Goal: Task Accomplishment & Management: Manage account settings

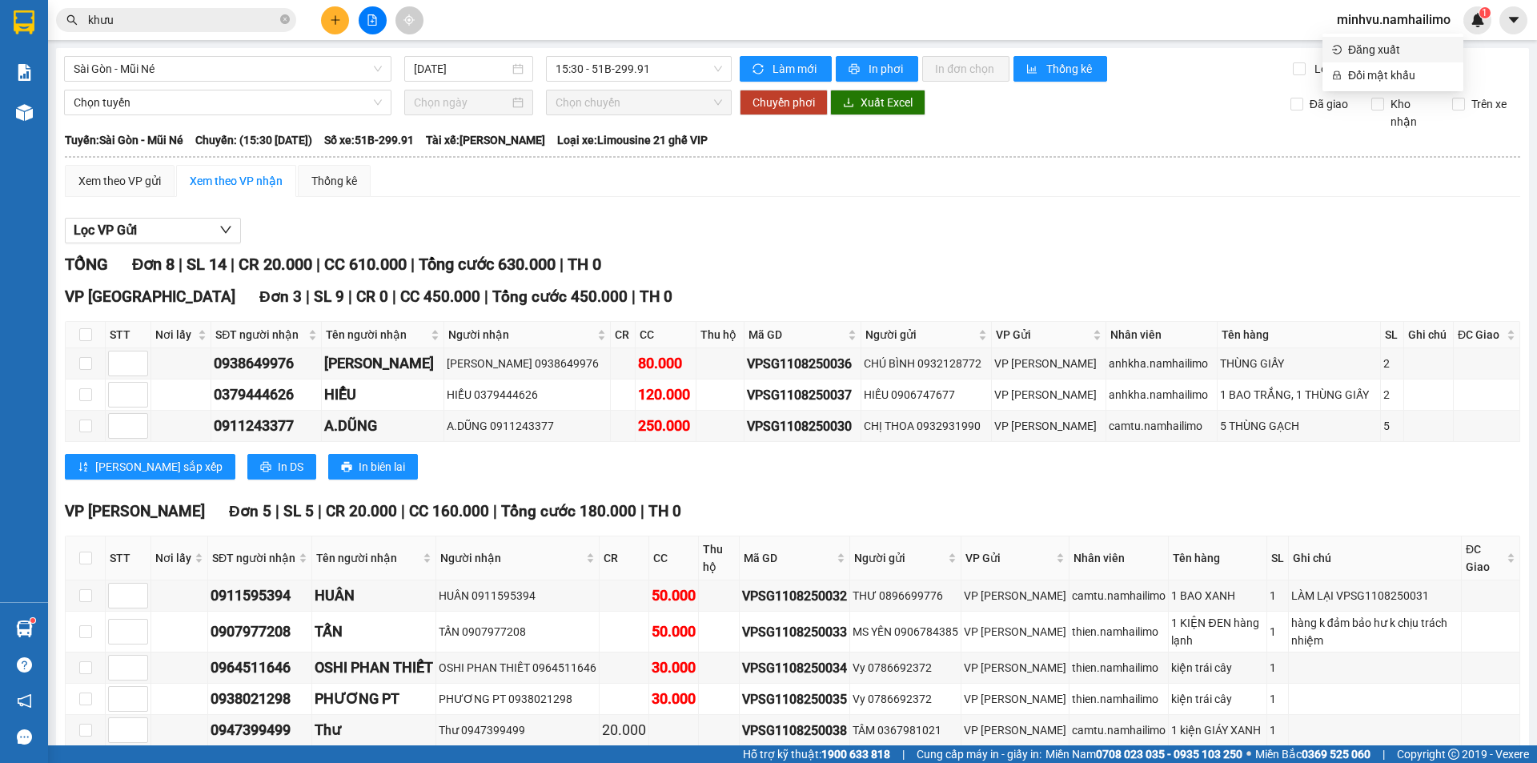
scroll to position [83, 0]
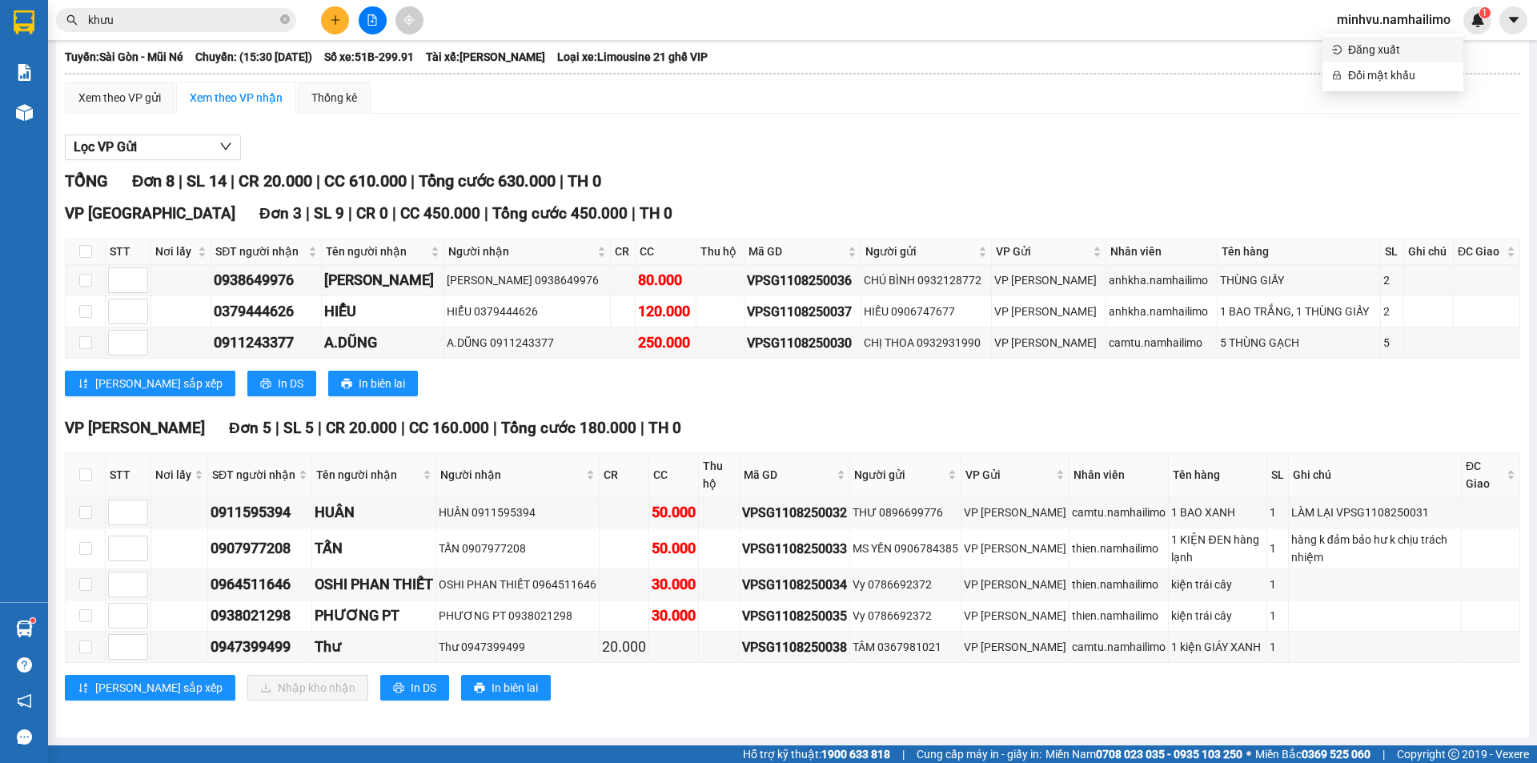
click at [1397, 36] on ul "Đăng xuất Đổi mật khẩu" at bounding box center [1392, 63] width 141 height 58
click at [1389, 42] on span "Đăng xuất" at bounding box center [1401, 50] width 106 height 18
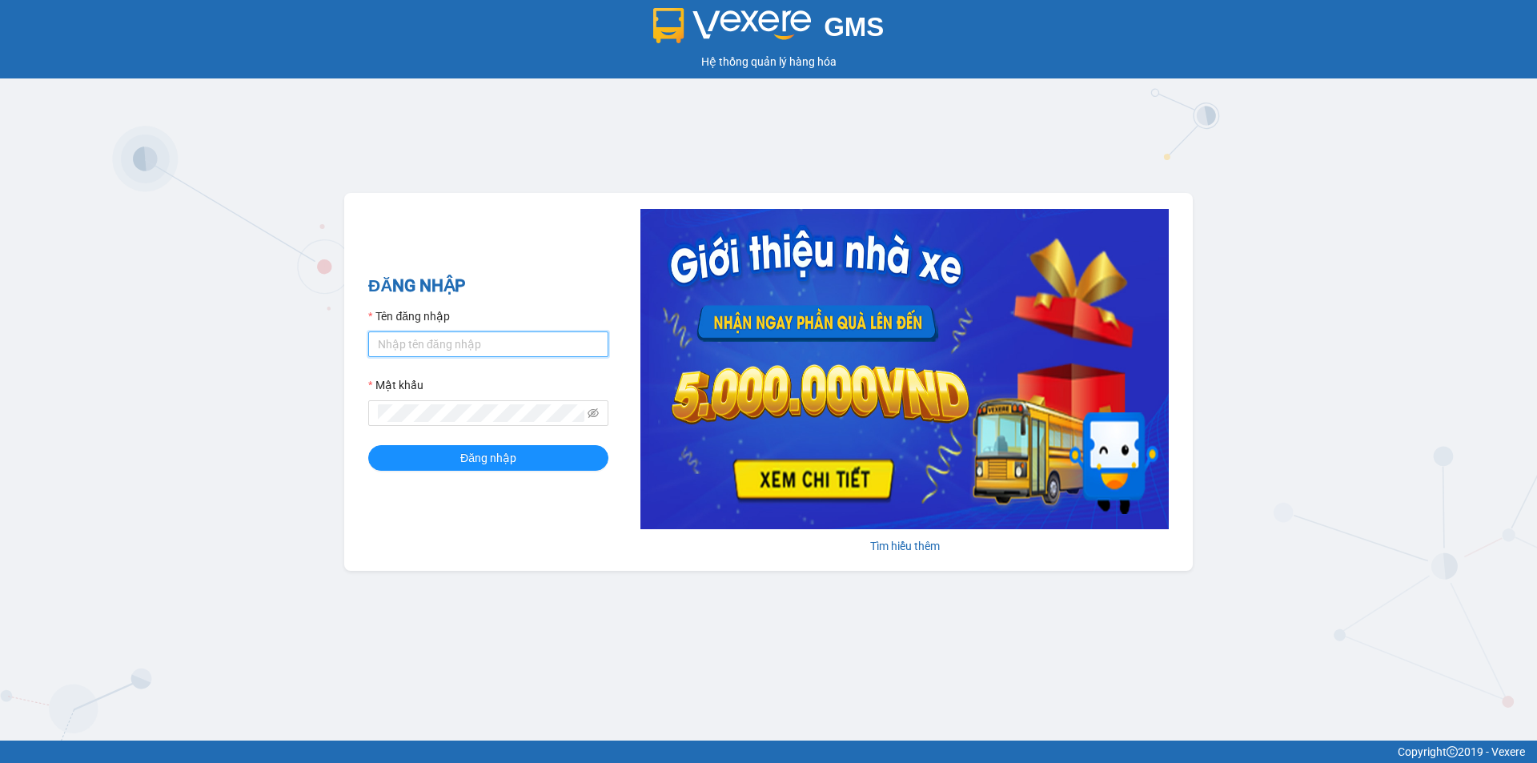
click at [461, 354] on input "Tên đăng nhập" at bounding box center [488, 344] width 240 height 26
type input "lehoangvi.namhailimo"
click at [368, 445] on button "Đăng nhập" at bounding box center [488, 458] width 240 height 26
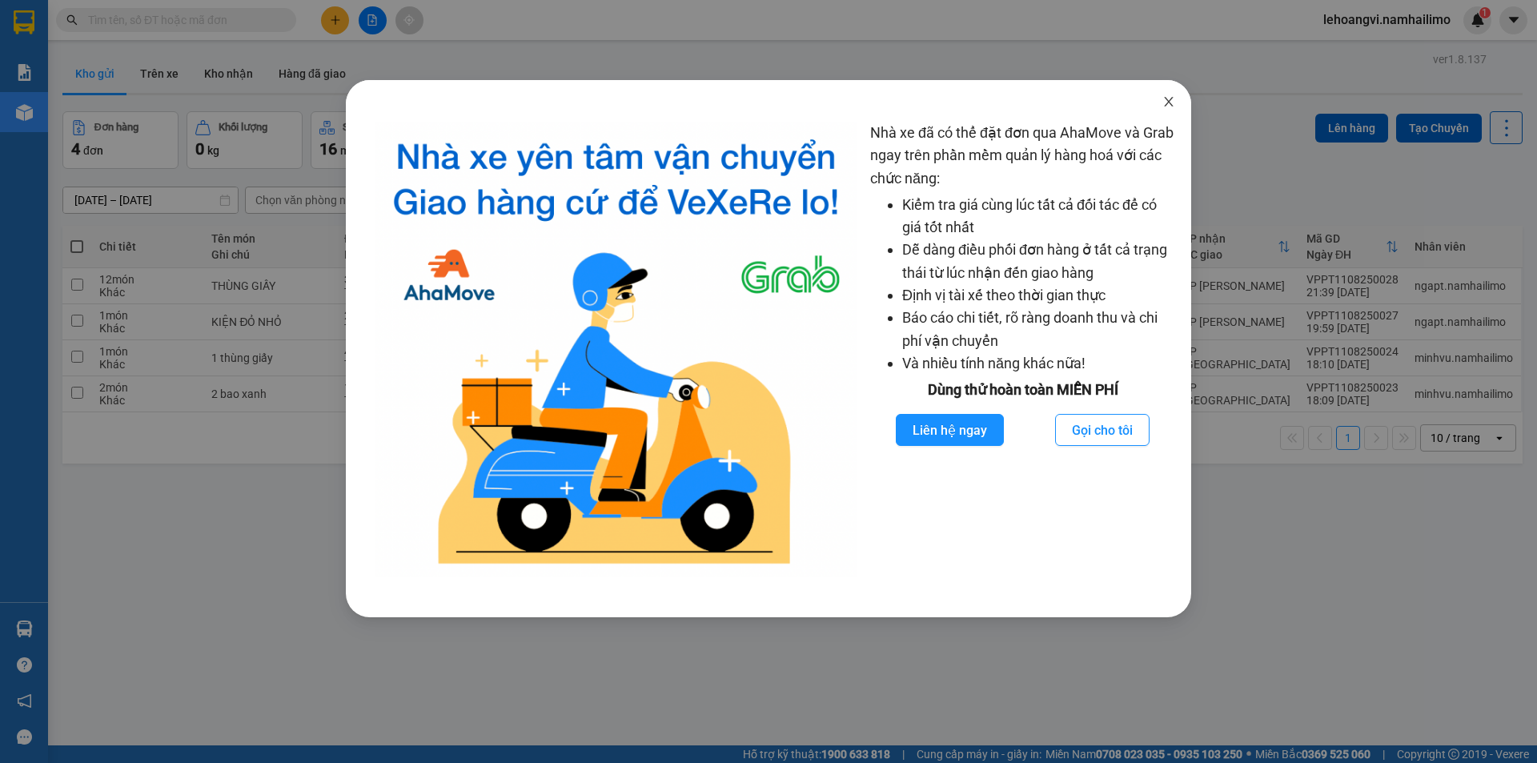
click at [1164, 103] on icon "close" at bounding box center [1168, 101] width 13 height 13
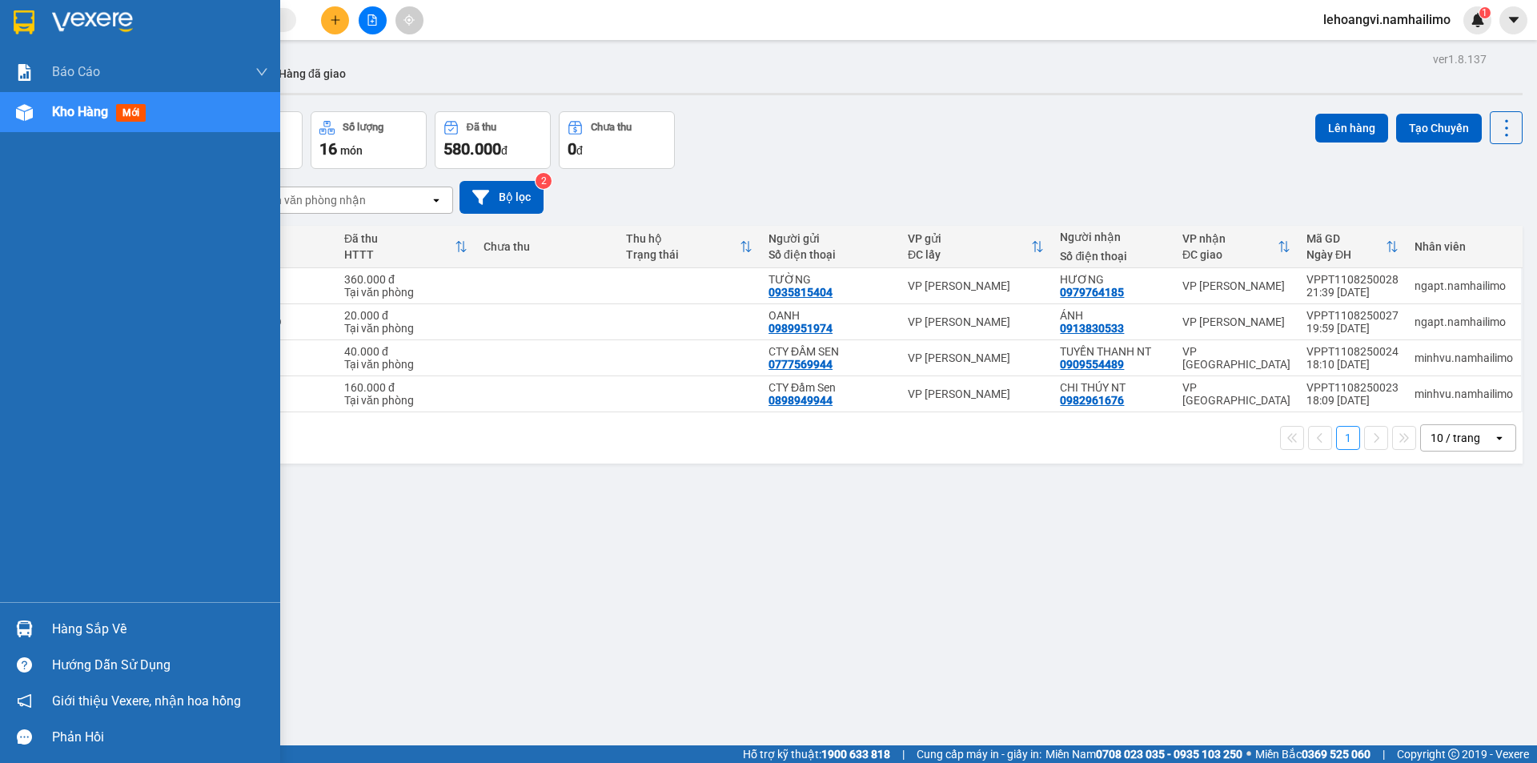
click at [36, 630] on div at bounding box center [24, 629] width 28 height 28
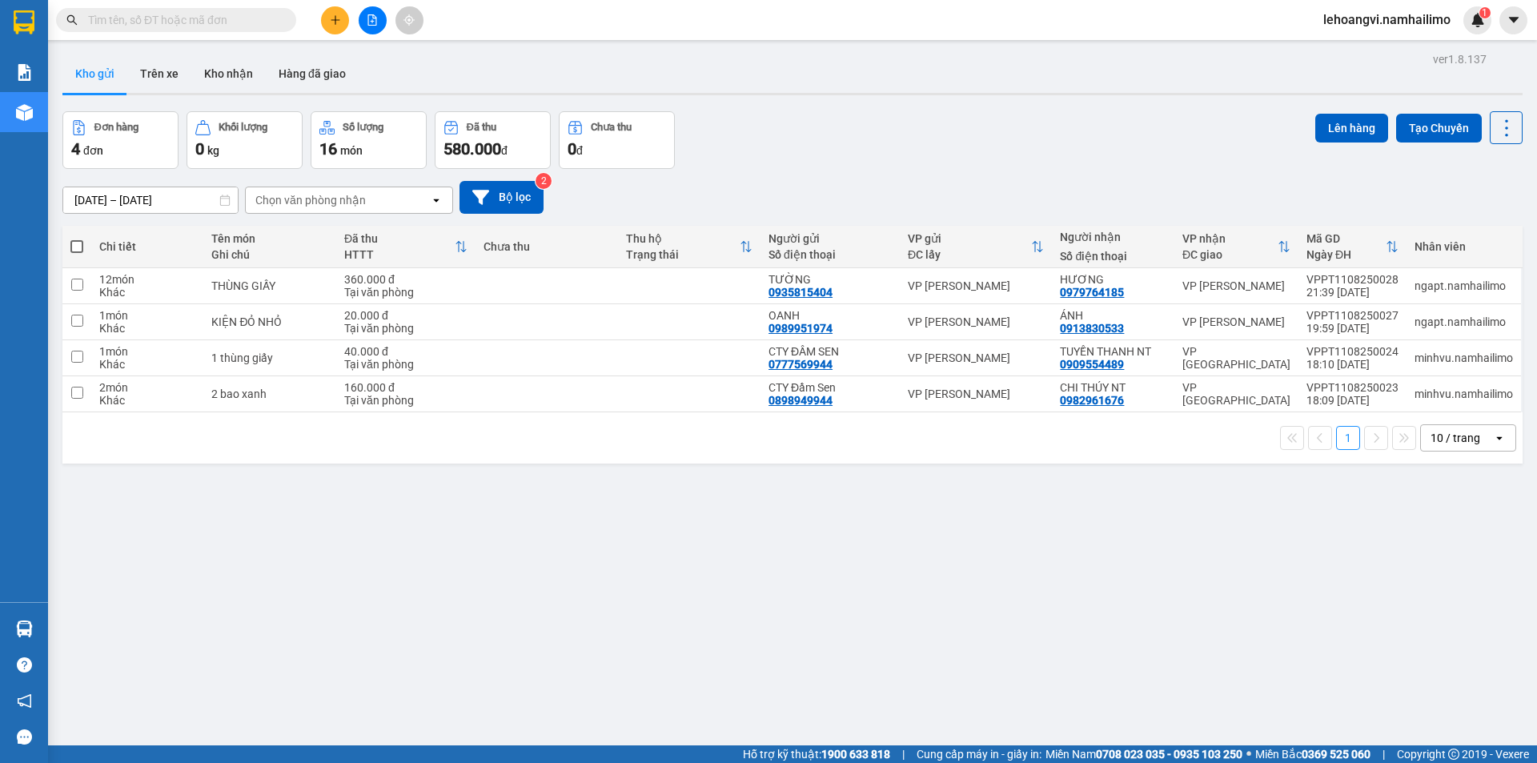
click at [908, 555] on section "Kết quả tìm kiếm ( 0 ) Bộ lọc No Data lehoangvi.namhailimo 1 Báo cáo Báo cáo dò…" at bounding box center [768, 381] width 1537 height 763
click at [172, 21] on input "text" at bounding box center [182, 20] width 189 height 18
paste input "0374048194"
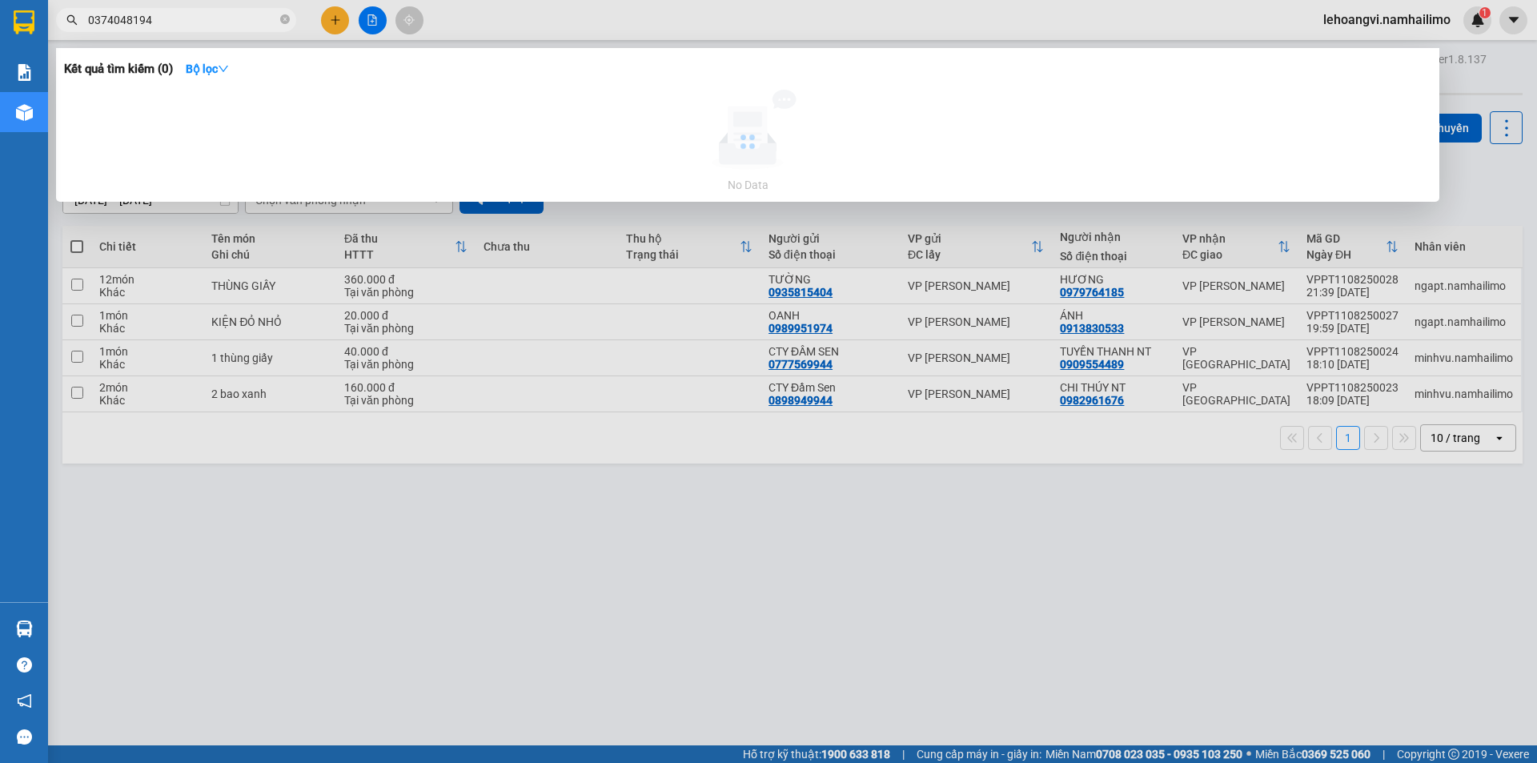
type input "0374048194"
drag, startPoint x: 810, startPoint y: 637, endPoint x: 644, endPoint y: 543, distance: 191.0
click at [800, 632] on div at bounding box center [768, 381] width 1537 height 763
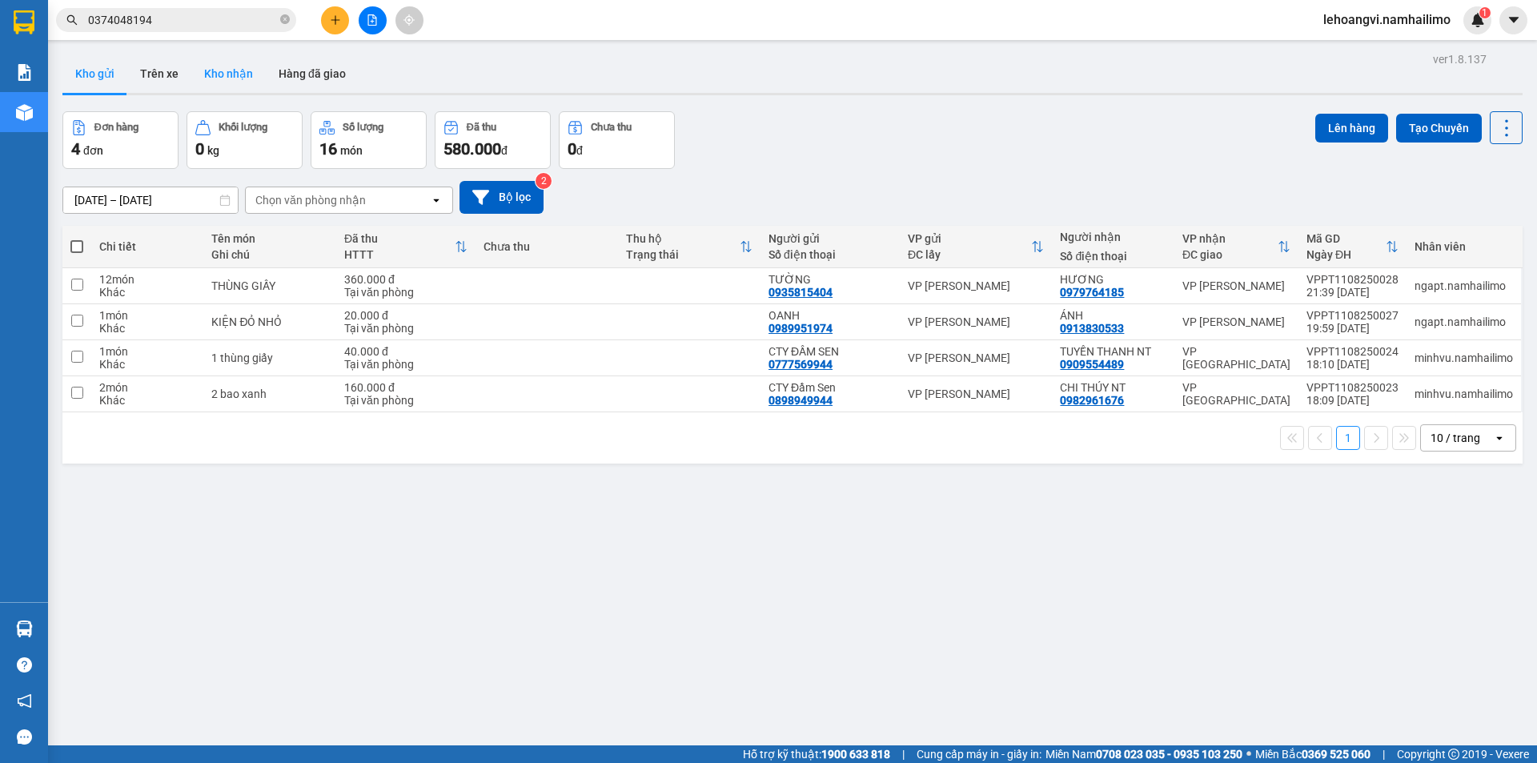
click at [205, 69] on button "Kho nhận" at bounding box center [228, 73] width 74 height 38
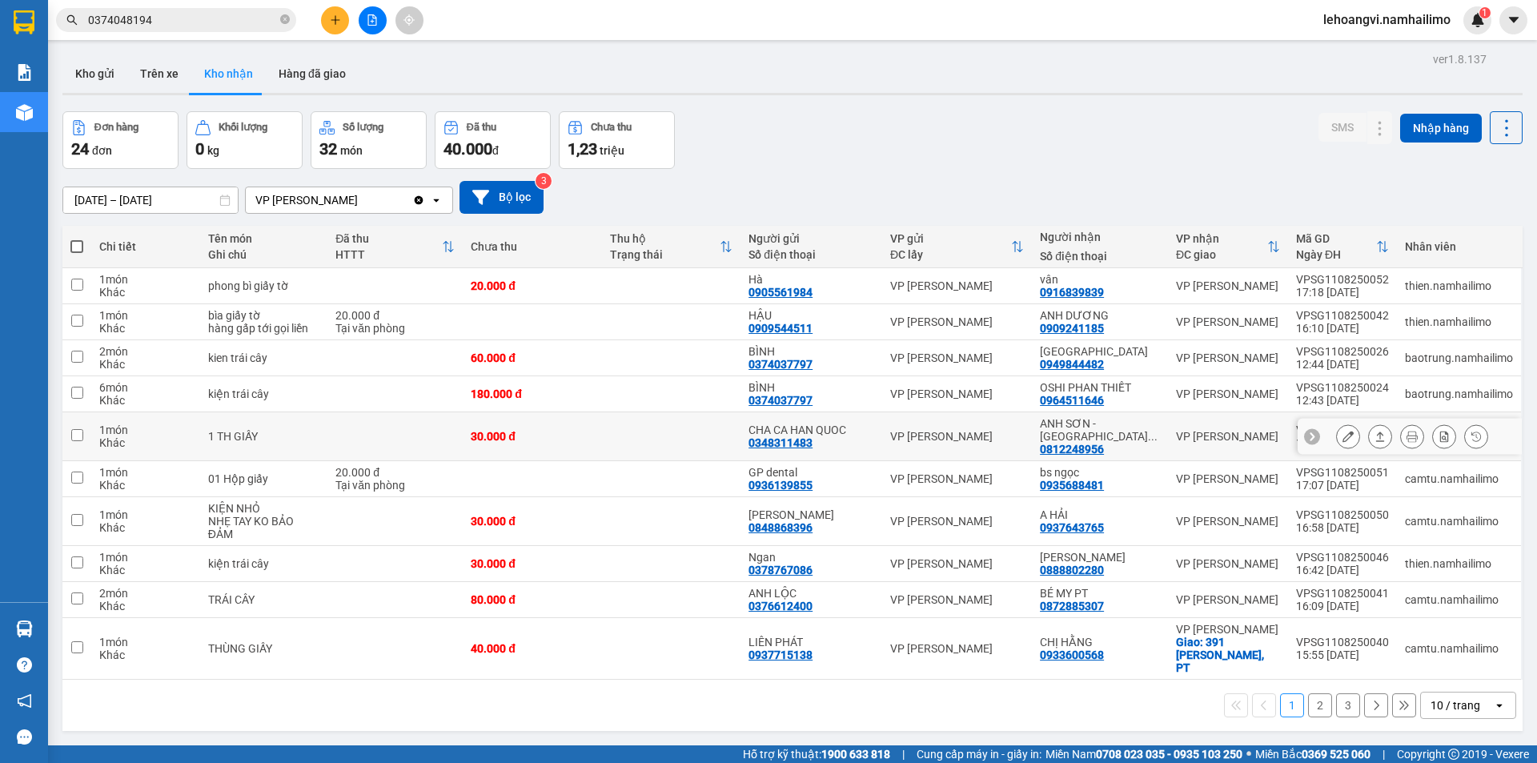
click at [1346, 425] on button at bounding box center [1348, 437] width 22 height 28
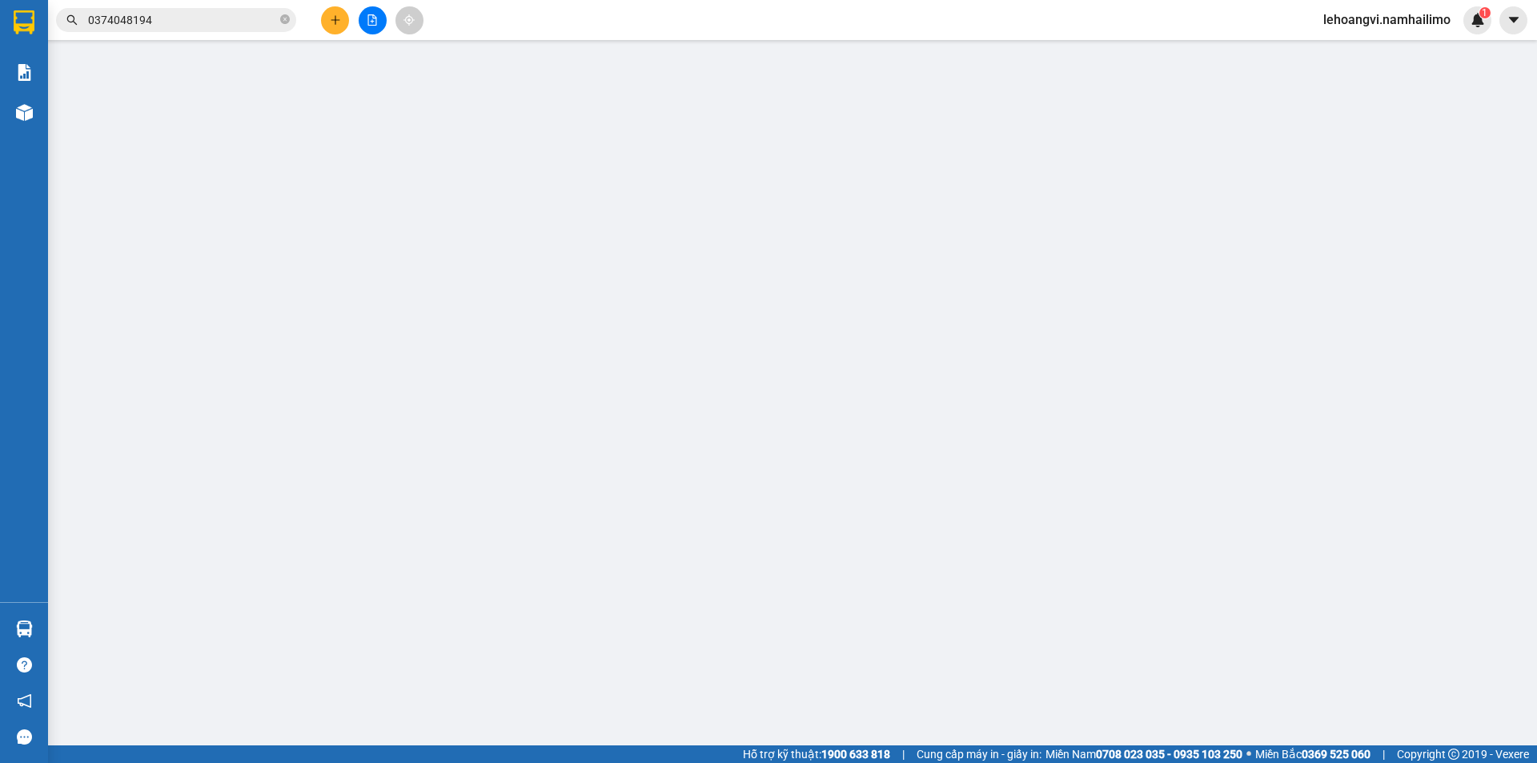
type input "0348311483"
type input "CHA CA HAN QUOC"
type input "0812248956"
type input "[PERSON_NAME] - ANH QUÔC"
type input "30.000"
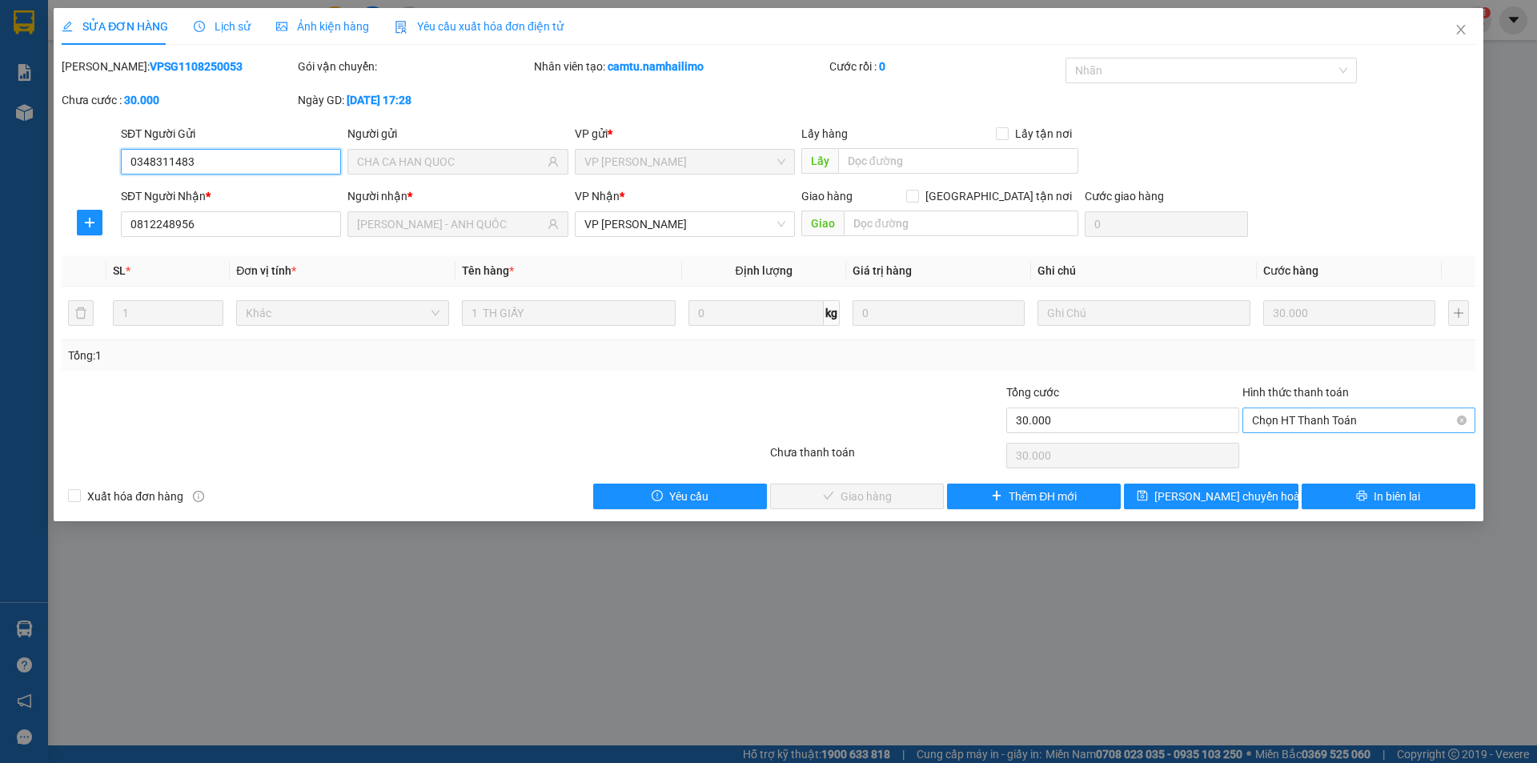
click at [1415, 427] on span "Chọn HT Thanh Toán" at bounding box center [1359, 420] width 214 height 24
drag, startPoint x: 1338, startPoint y: 454, endPoint x: 851, endPoint y: 462, distance: 486.7
click at [1335, 454] on div "Tại văn phòng" at bounding box center [1359, 452] width 214 height 18
type input "0"
click at [825, 493] on icon "check" at bounding box center [828, 495] width 11 height 11
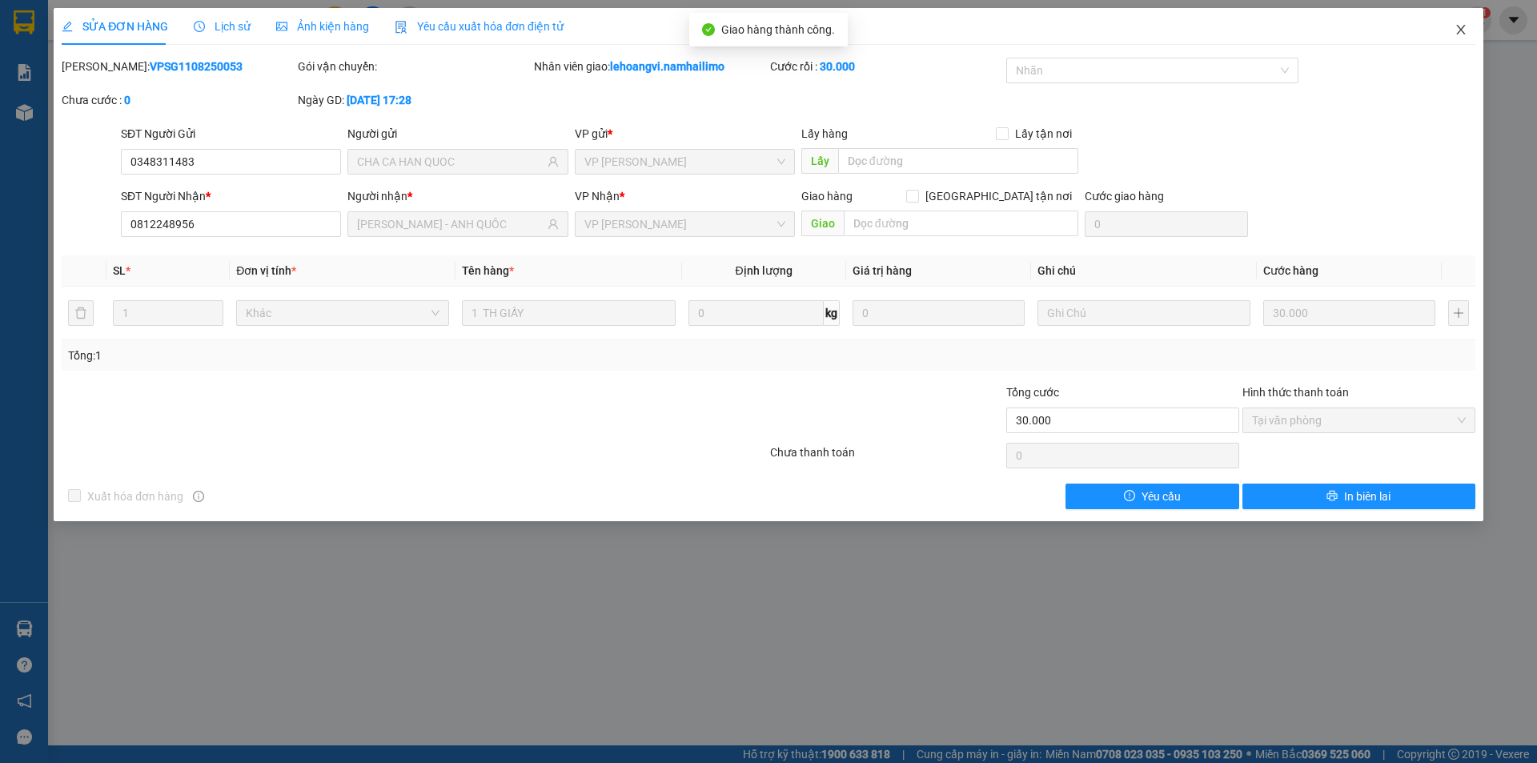
click at [1466, 35] on icon "close" at bounding box center [1460, 29] width 13 height 13
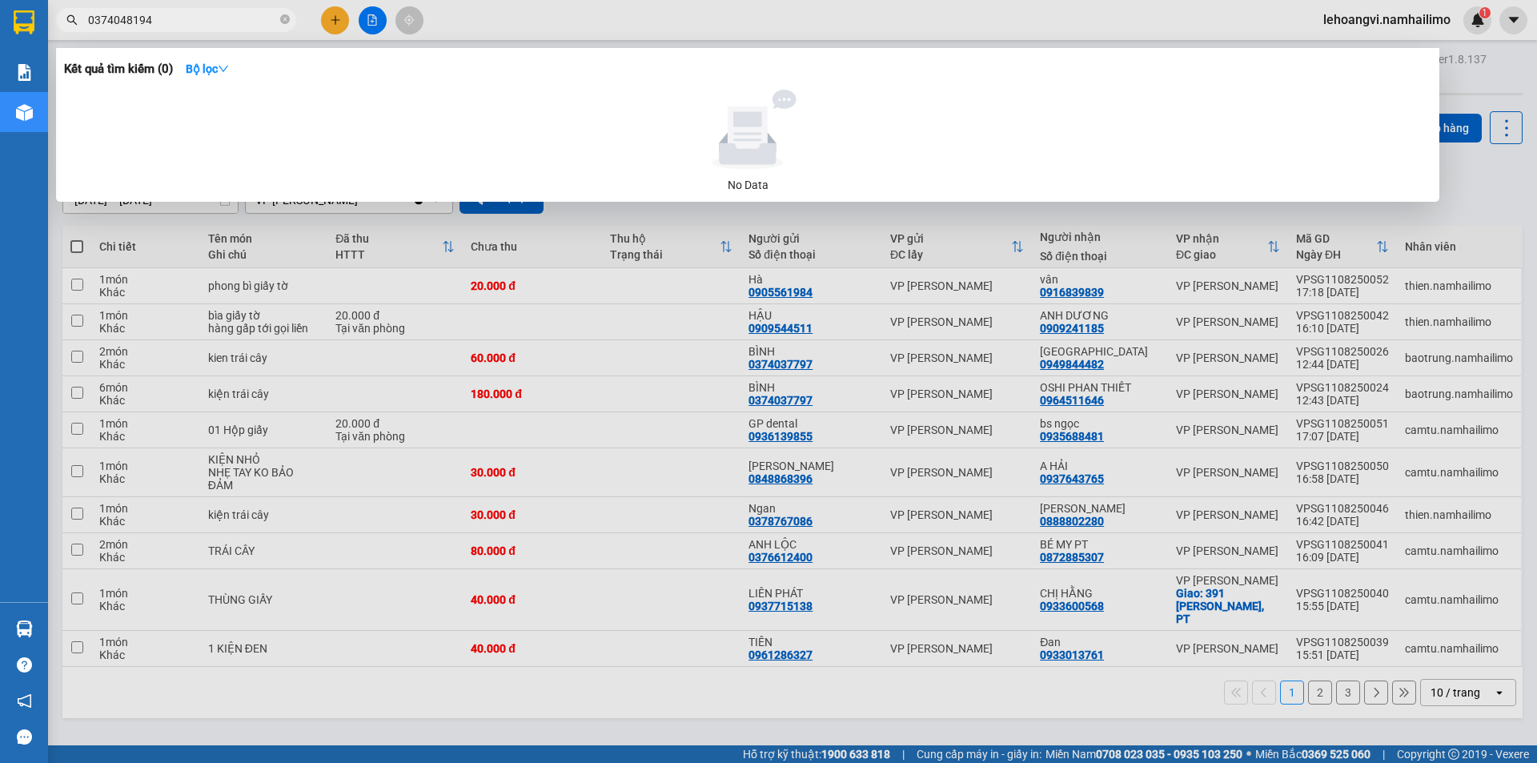
click at [134, 14] on input "0374048194" at bounding box center [182, 20] width 189 height 18
drag, startPoint x: 748, startPoint y: 359, endPoint x: 737, endPoint y: 352, distance: 12.9
click at [744, 356] on div at bounding box center [768, 381] width 1537 height 763
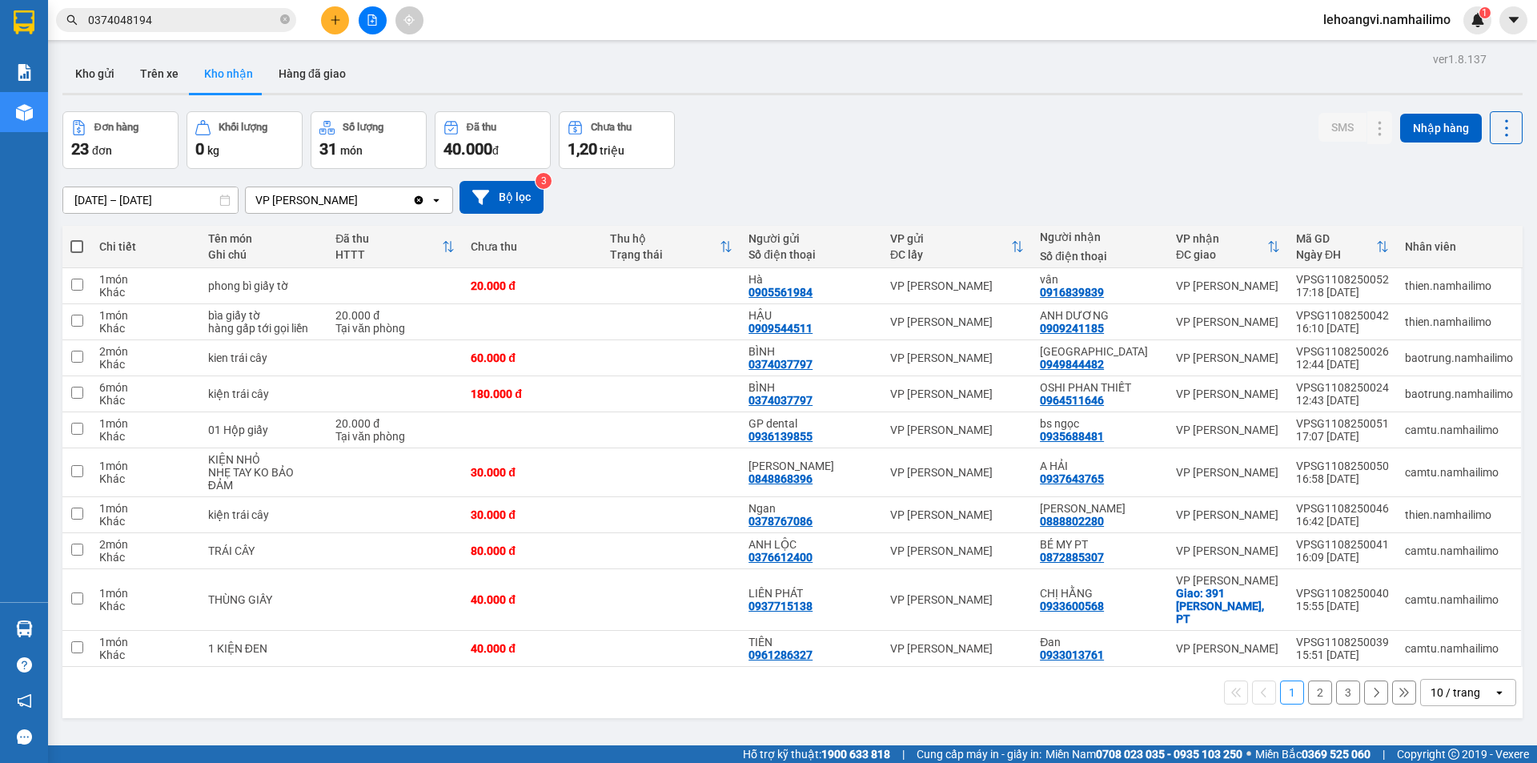
click at [376, 24] on icon "file-add" at bounding box center [372, 19] width 11 height 11
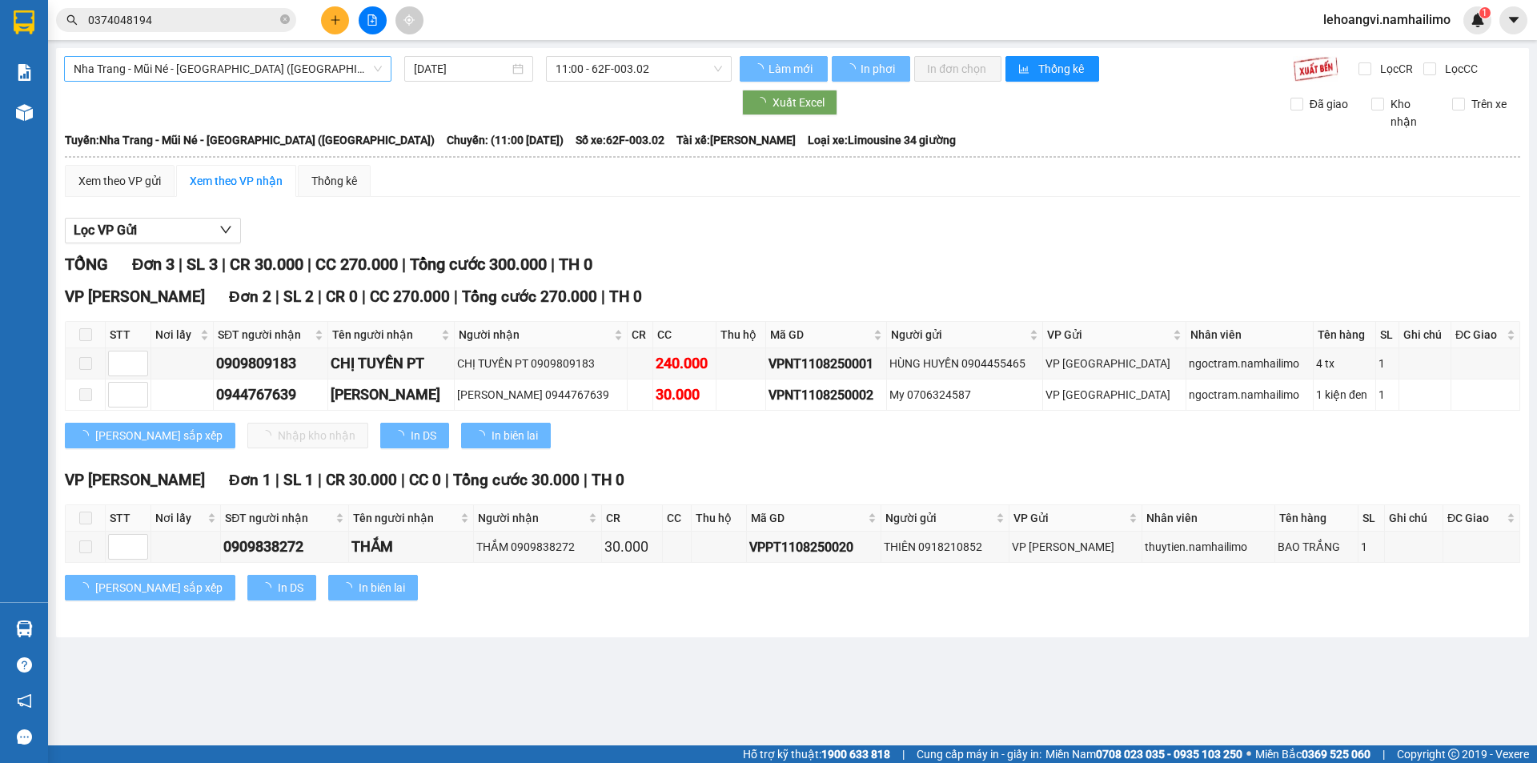
click at [261, 67] on span "Nha Trang - Mũi Né - [GEOGRAPHIC_DATA] ([GEOGRAPHIC_DATA])" at bounding box center [228, 69] width 308 height 24
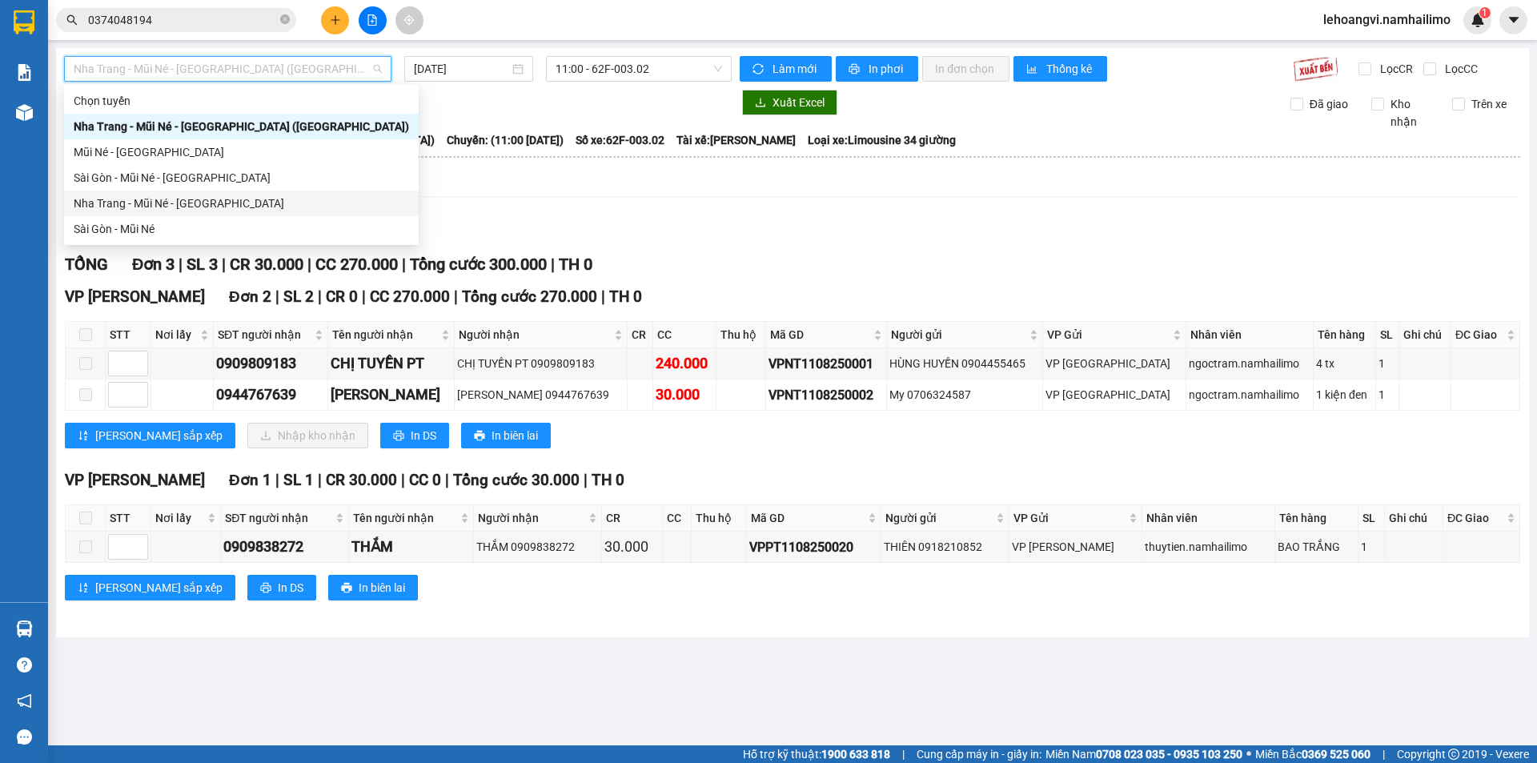
click at [189, 209] on div "Nha Trang - Mũi Né - [GEOGRAPHIC_DATA]" at bounding box center [241, 204] width 335 height 18
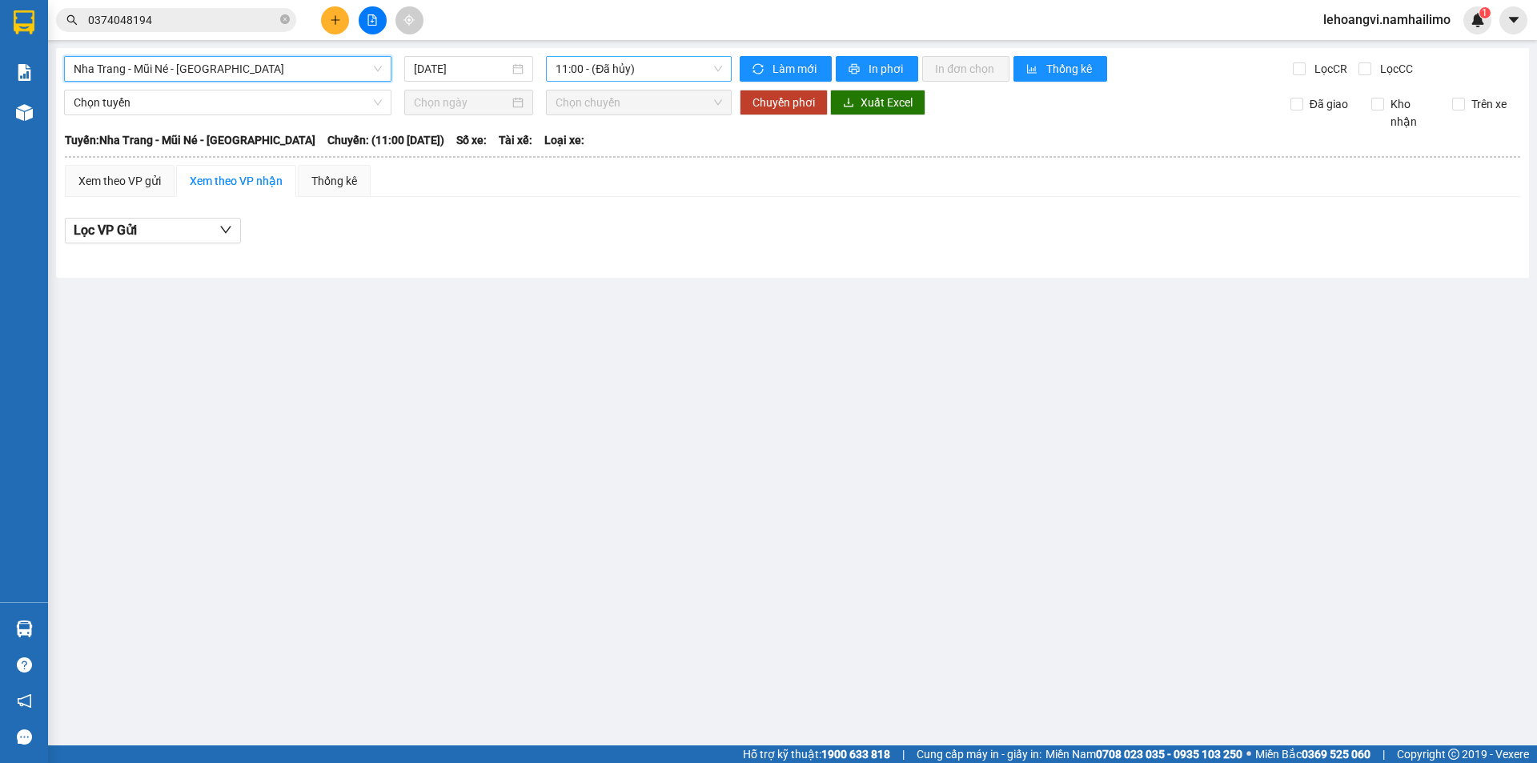
click at [652, 72] on span "11:00 - (Đã hủy)" at bounding box center [638, 69] width 166 height 24
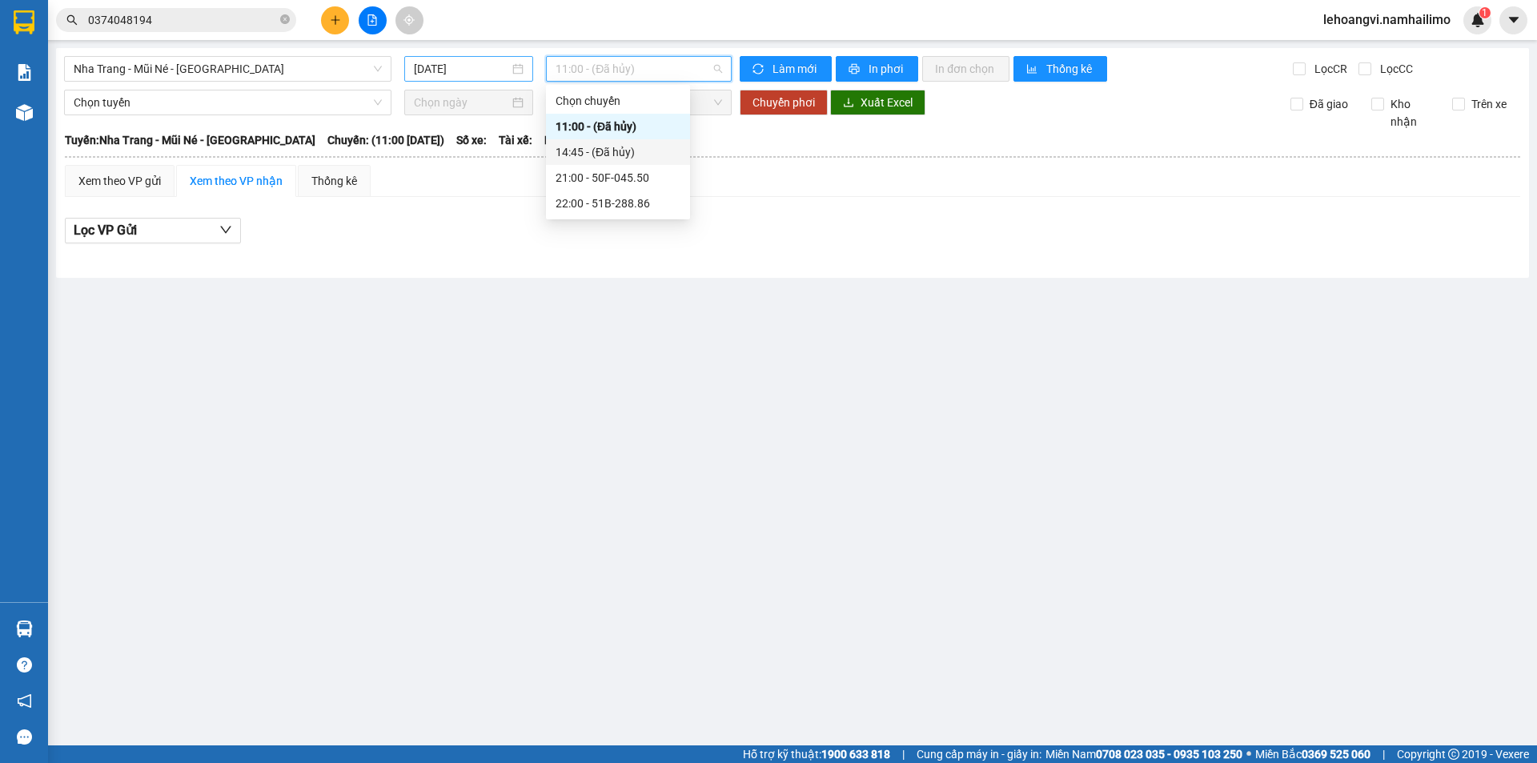
click at [479, 59] on div "[DATE]" at bounding box center [468, 69] width 129 height 26
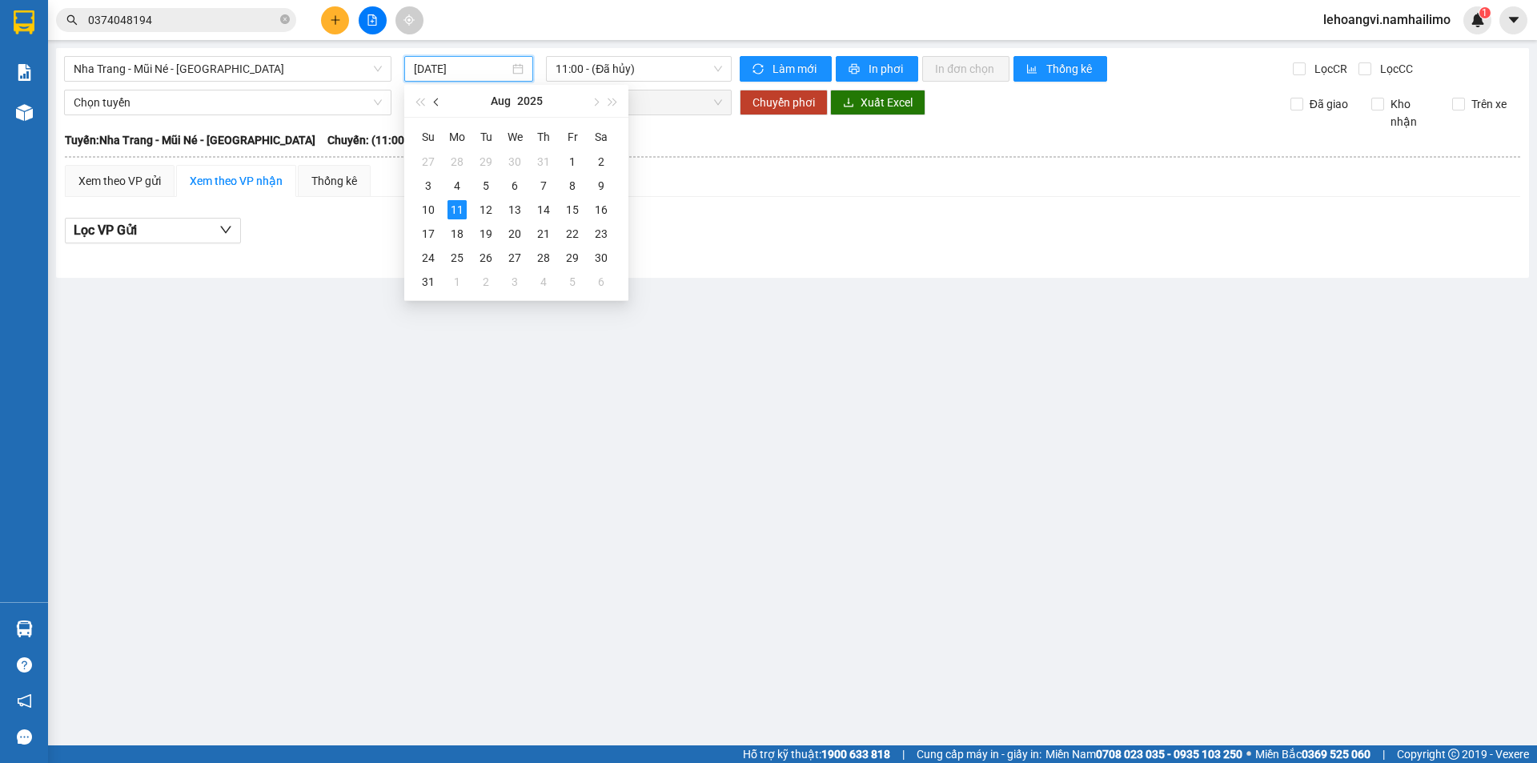
click at [441, 102] on span "button" at bounding box center [438, 102] width 8 height 8
click at [588, 232] on td "26" at bounding box center [601, 234] width 29 height 24
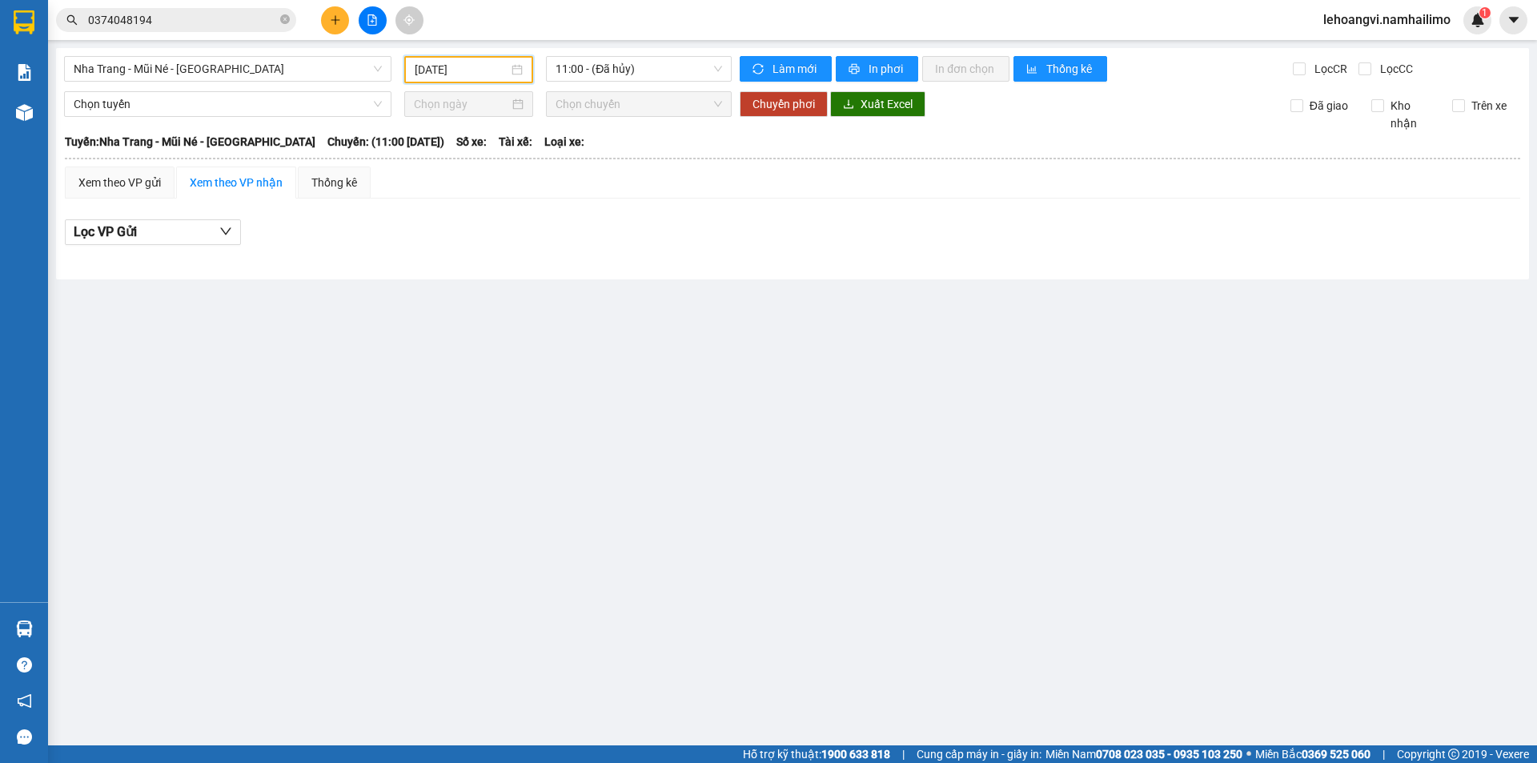
click at [490, 70] on input "[DATE]" at bounding box center [462, 70] width 94 height 18
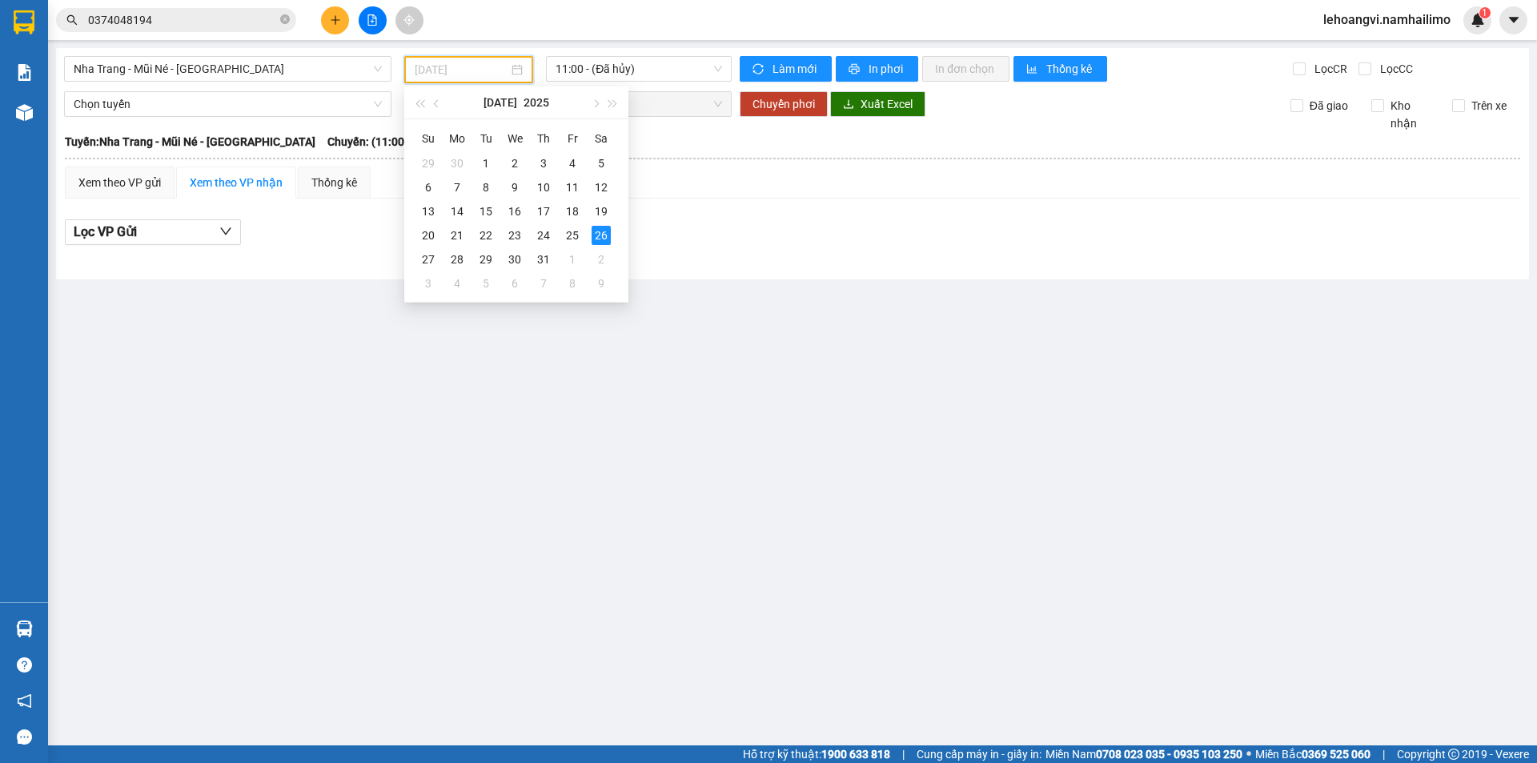
drag, startPoint x: 578, startPoint y: 234, endPoint x: 595, endPoint y: 104, distance: 130.8
click at [578, 231] on div "25" at bounding box center [572, 235] width 19 height 19
type input "[DATE]"
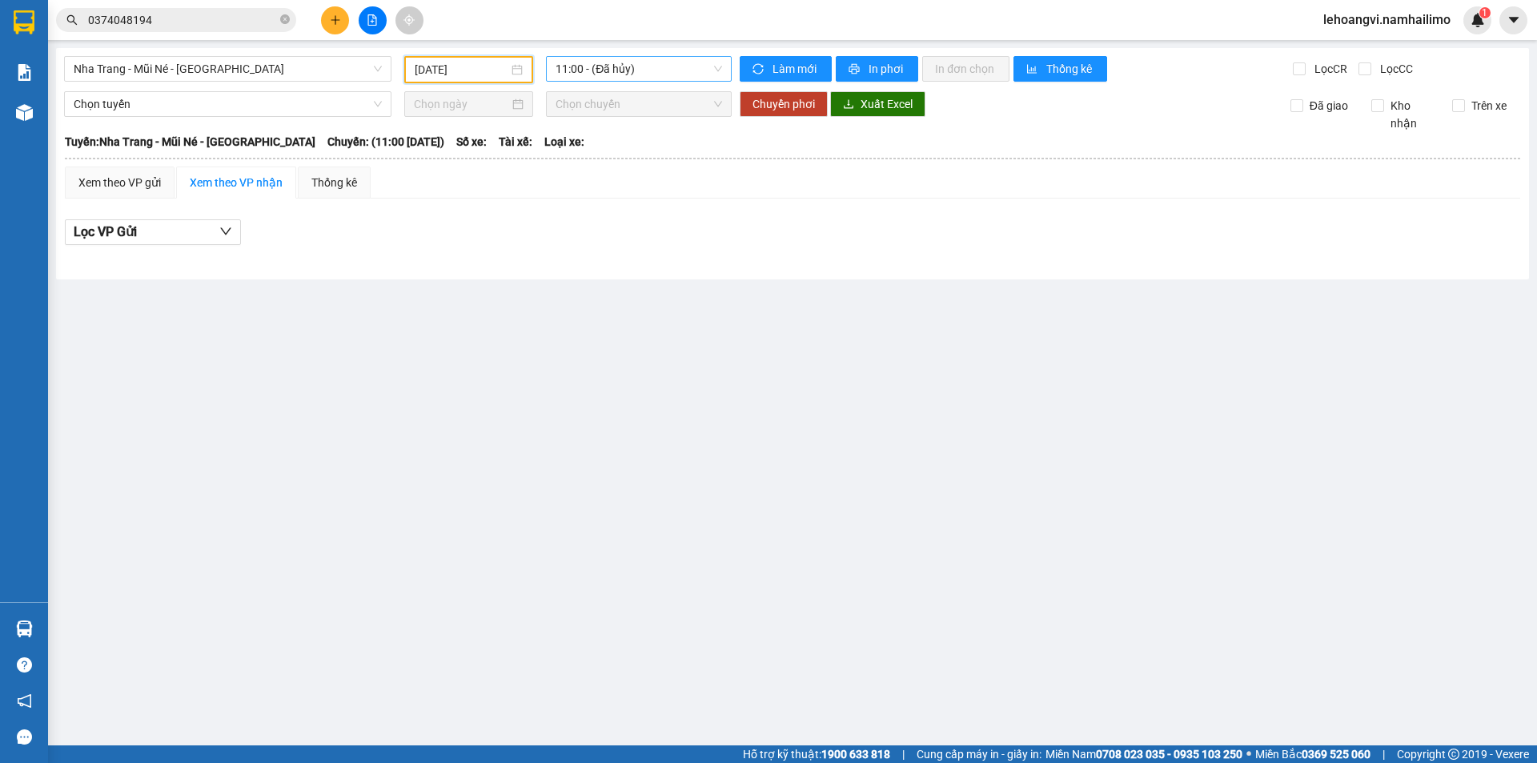
click at [599, 76] on span "11:00 - (Đã hủy)" at bounding box center [638, 69] width 166 height 24
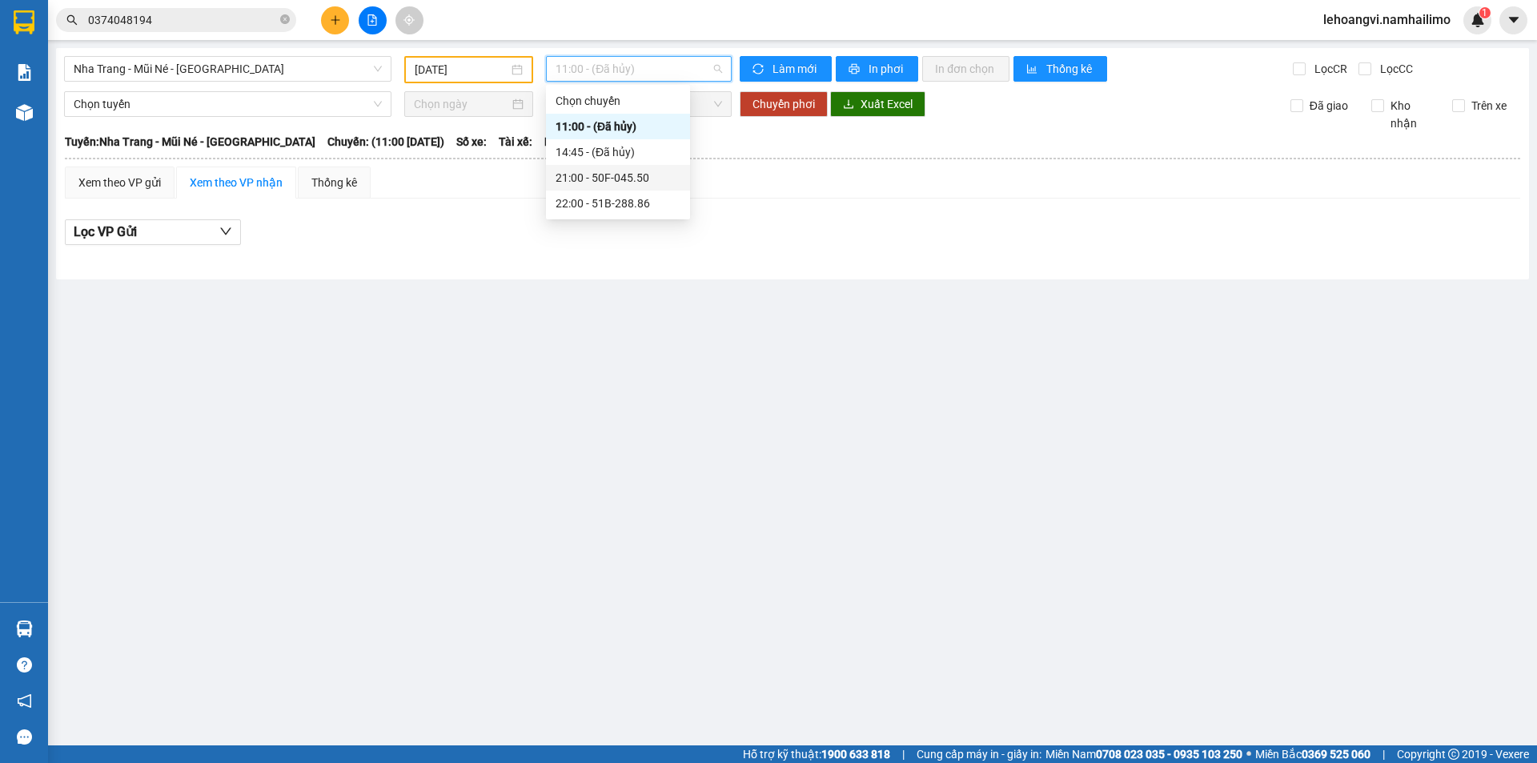
click at [626, 179] on div "21:00 - 50F-045.50" at bounding box center [617, 178] width 125 height 18
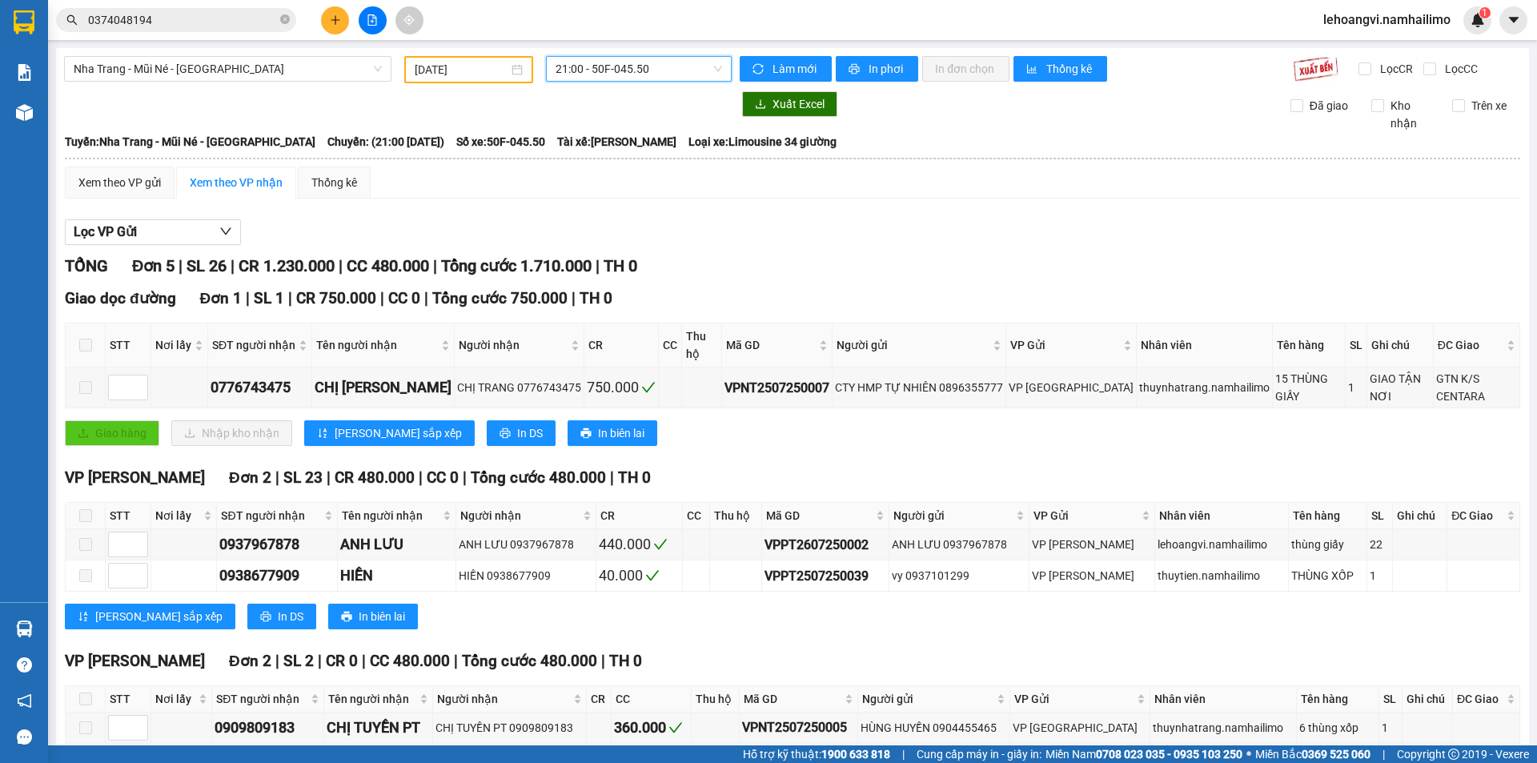
drag, startPoint x: 620, startPoint y: 74, endPoint x: 639, endPoint y: 130, distance: 58.2
click at [620, 74] on span "21:00 - 50F-045.50" at bounding box center [638, 69] width 166 height 24
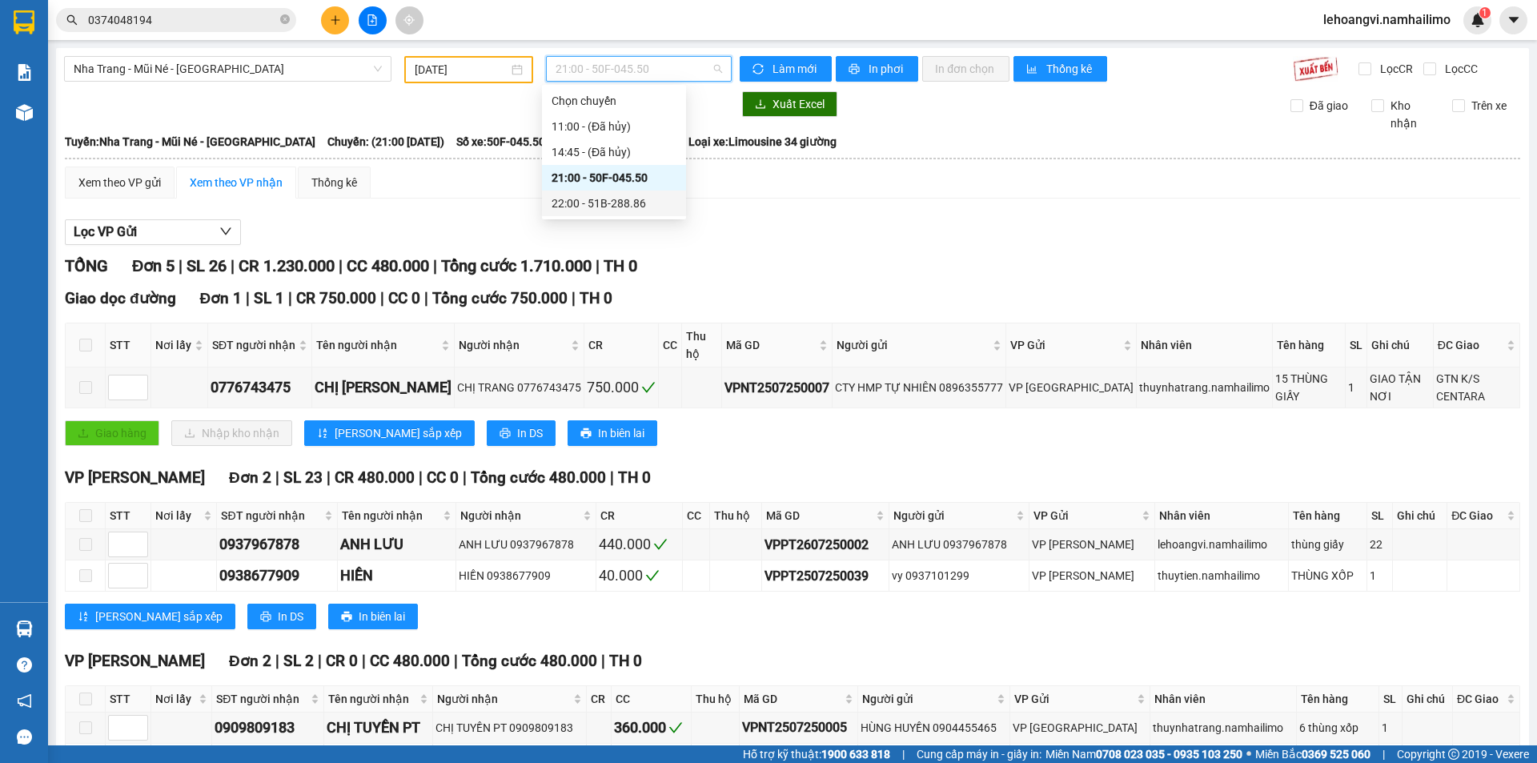
click at [650, 206] on div "22:00 - 51B-288.86" at bounding box center [613, 204] width 125 height 18
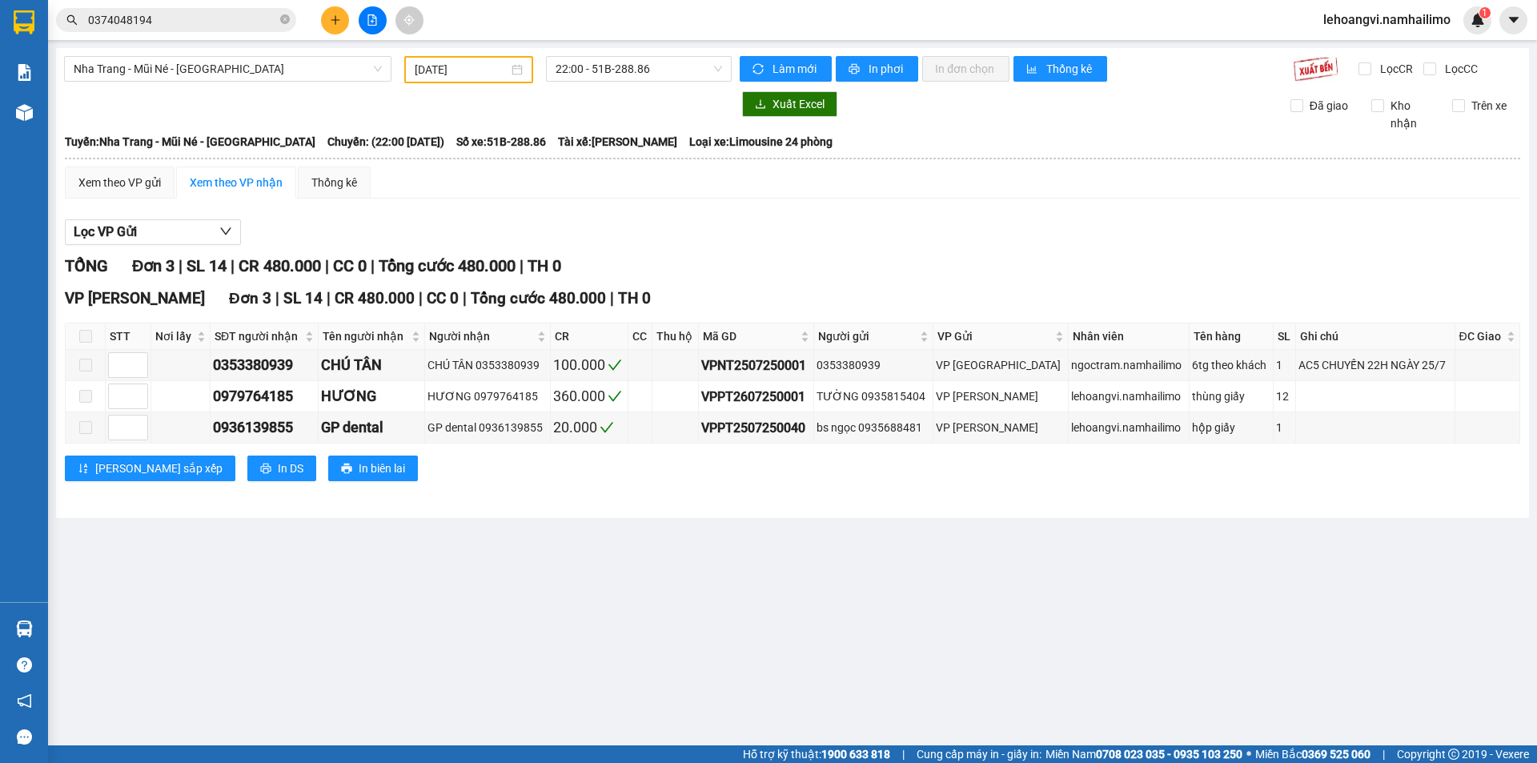
drag, startPoint x: 826, startPoint y: 571, endPoint x: 826, endPoint y: 559, distance: 11.2
click at [826, 567] on main "[GEOGRAPHIC_DATA] - Mũi Né - [GEOGRAPHIC_DATA] [DATE] 22:00 - 51B-288.86 Làm mớ…" at bounding box center [768, 372] width 1537 height 745
